Goal: Register for event/course

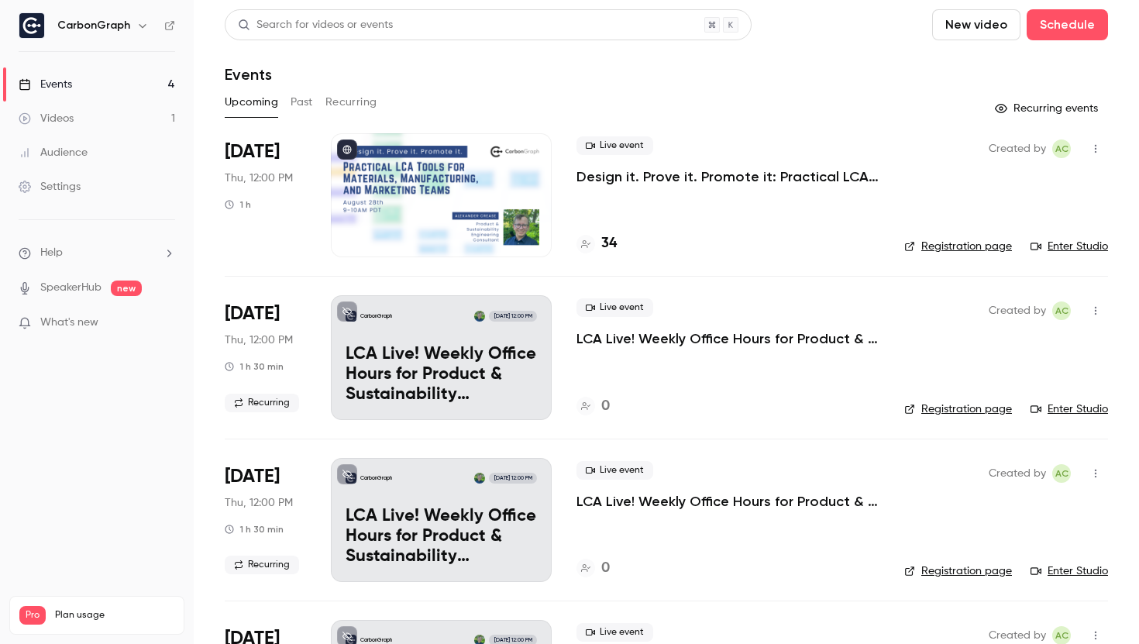
click at [643, 177] on p "Design it. Prove it. Promote it: Practical LCA Tools for Materials, Manufacturi…" at bounding box center [727, 176] width 303 height 19
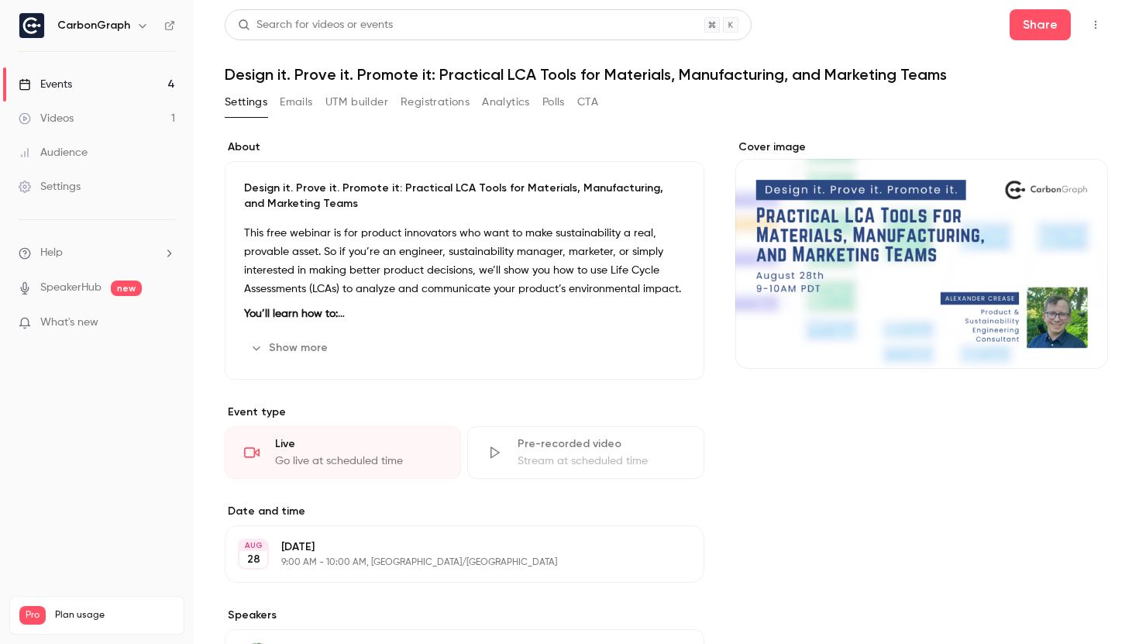
click at [546, 98] on button "Polls" at bounding box center [553, 102] width 22 height 25
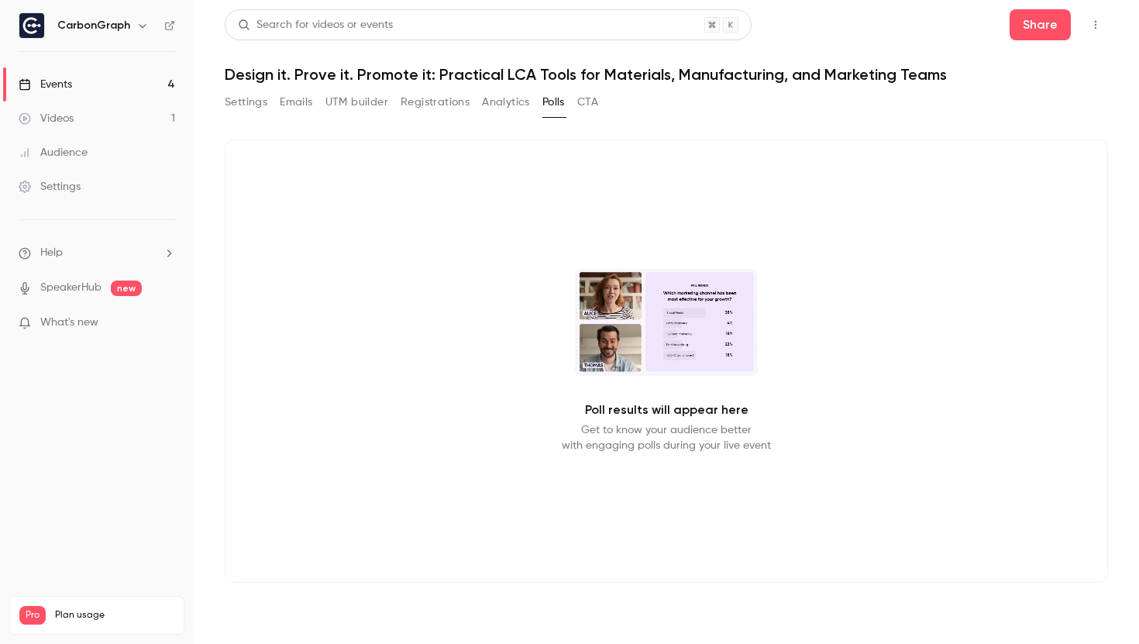
click at [88, 74] on link "Events 4" at bounding box center [97, 84] width 194 height 34
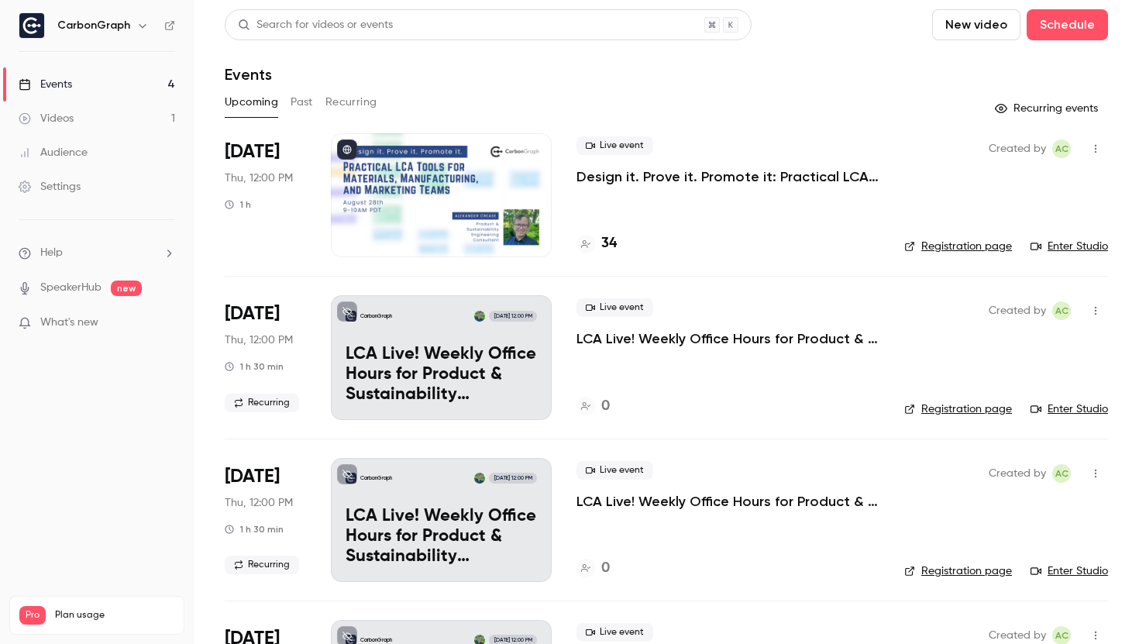
click at [1047, 247] on link "Enter Studio" at bounding box center [1068, 246] width 77 height 15
